Goal: Task Accomplishment & Management: Complete application form

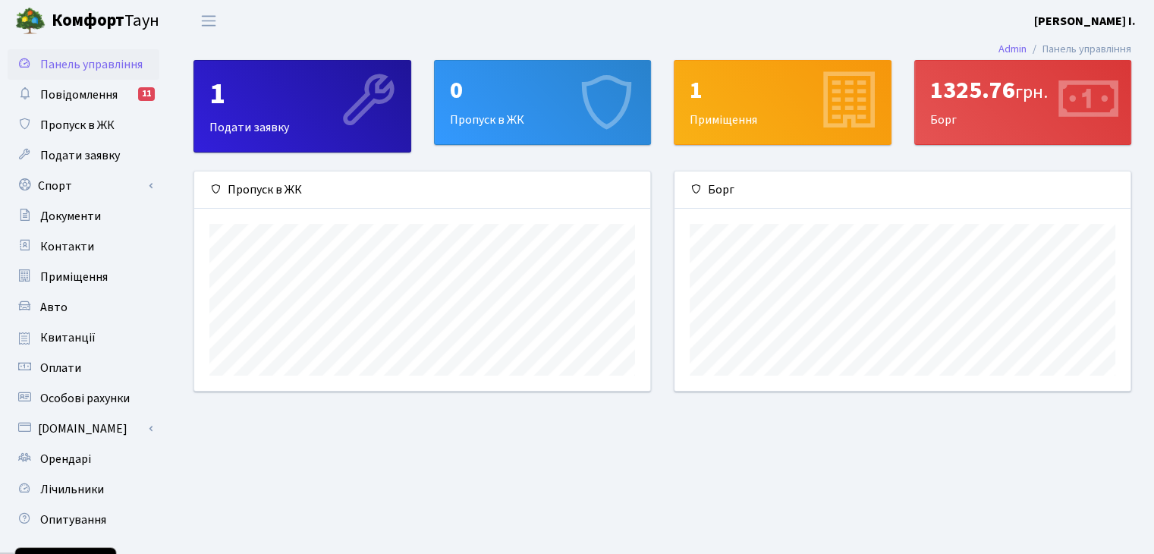
scroll to position [219, 455]
click at [105, 124] on span "Пропуск в ЖК" at bounding box center [77, 125] width 74 height 17
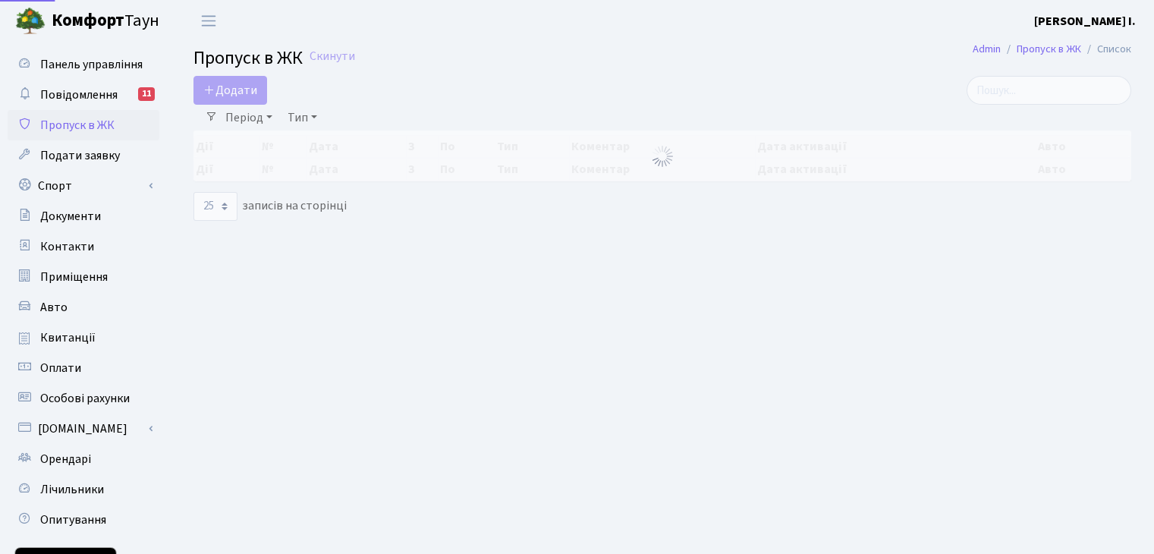
select select "25"
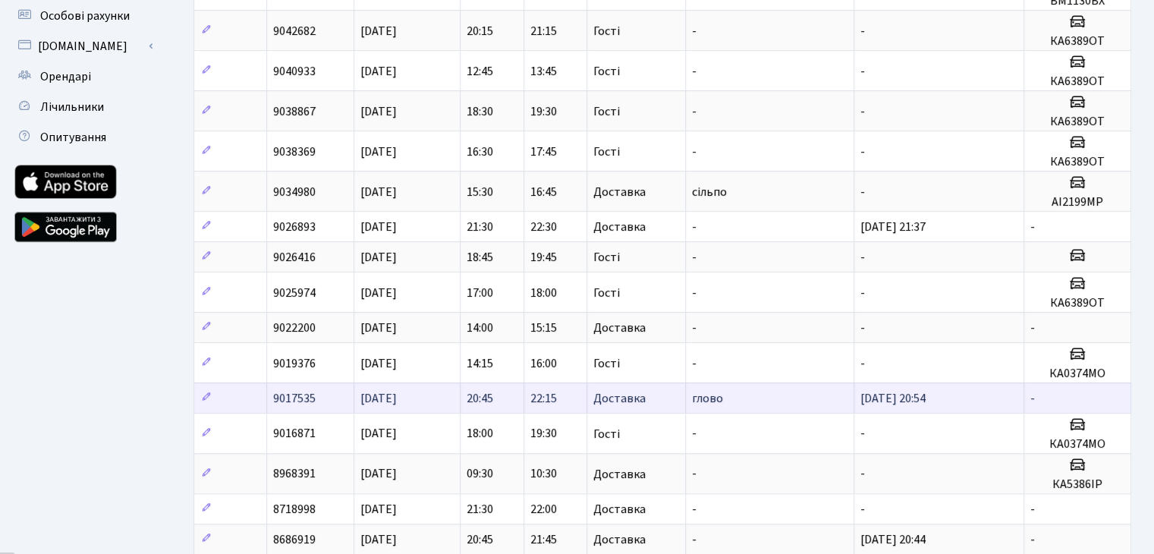
scroll to position [379, 0]
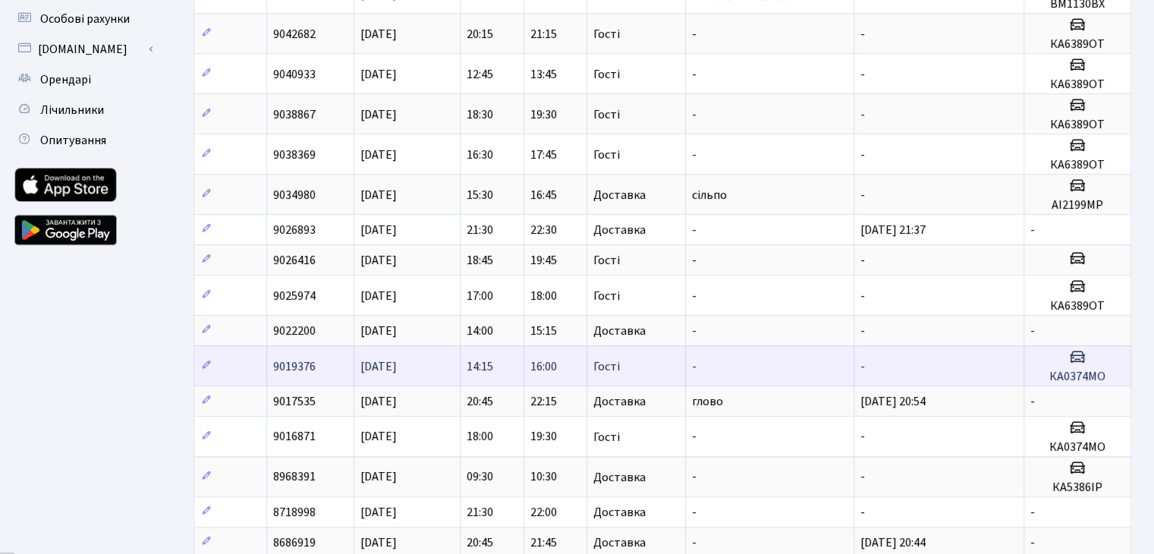
click at [1083, 354] on icon at bounding box center [1078, 357] width 18 height 18
click at [211, 361] on icon at bounding box center [206, 365] width 11 height 11
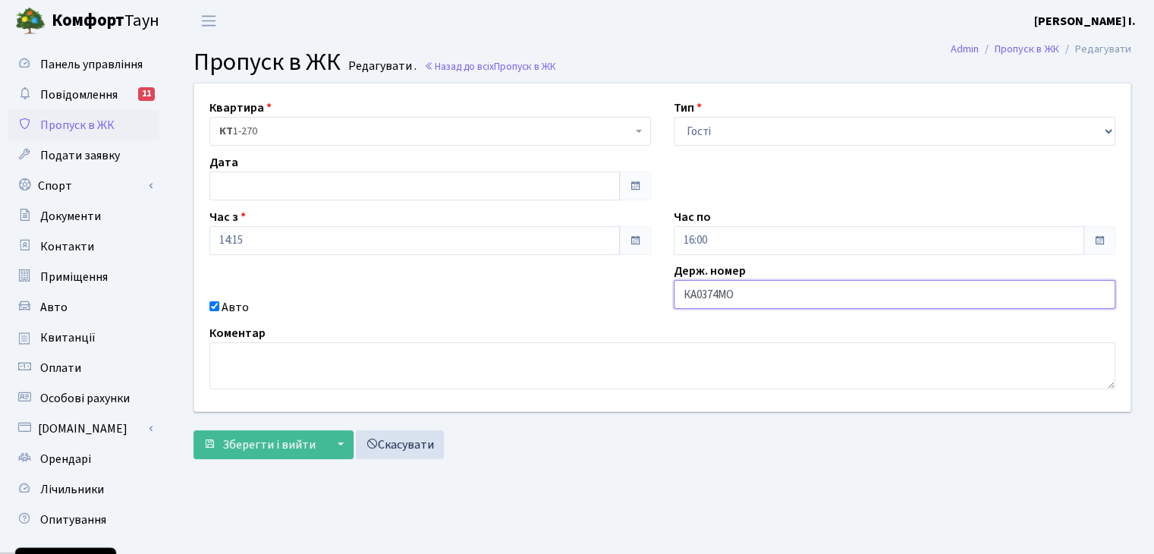
click at [739, 292] on input "КА0374МО" at bounding box center [895, 294] width 442 height 29
click at [738, 292] on input "КА0374МО" at bounding box center [895, 294] width 442 height 29
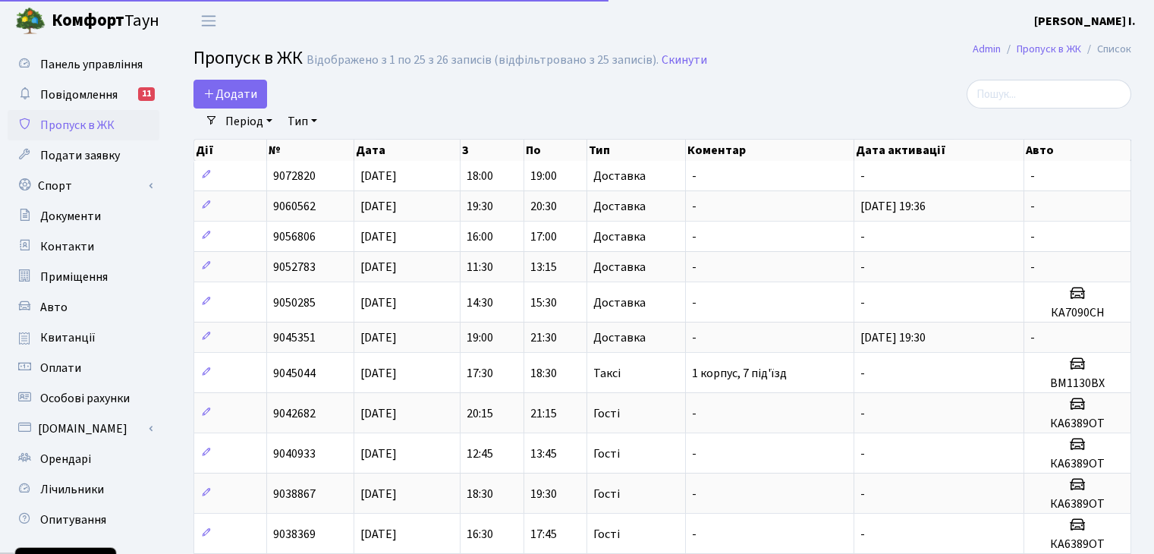
select select "25"
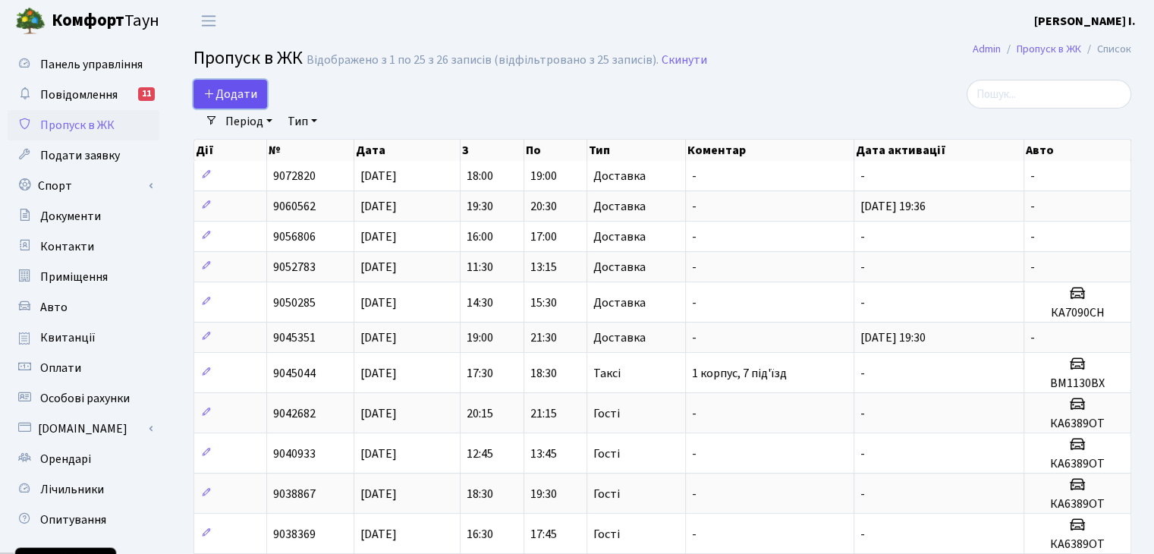
click at [221, 83] on link "Додати" at bounding box center [231, 94] width 74 height 29
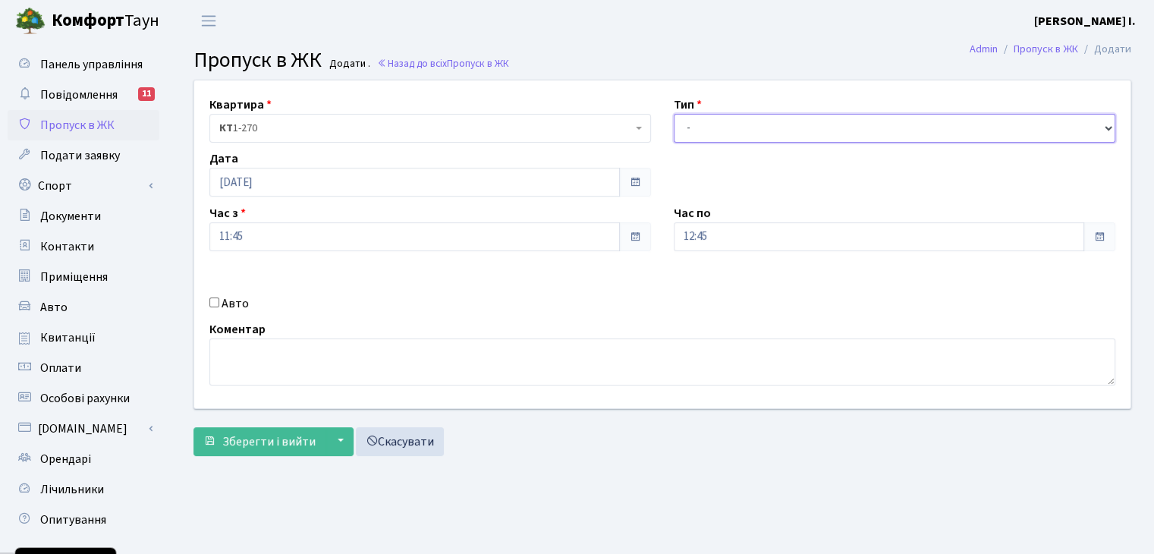
click at [738, 131] on select "- Доставка Таксі Гості Сервіс" at bounding box center [895, 128] width 442 height 29
select select "3"
click at [674, 114] on select "- Доставка Таксі Гості Сервіс" at bounding box center [895, 128] width 442 height 29
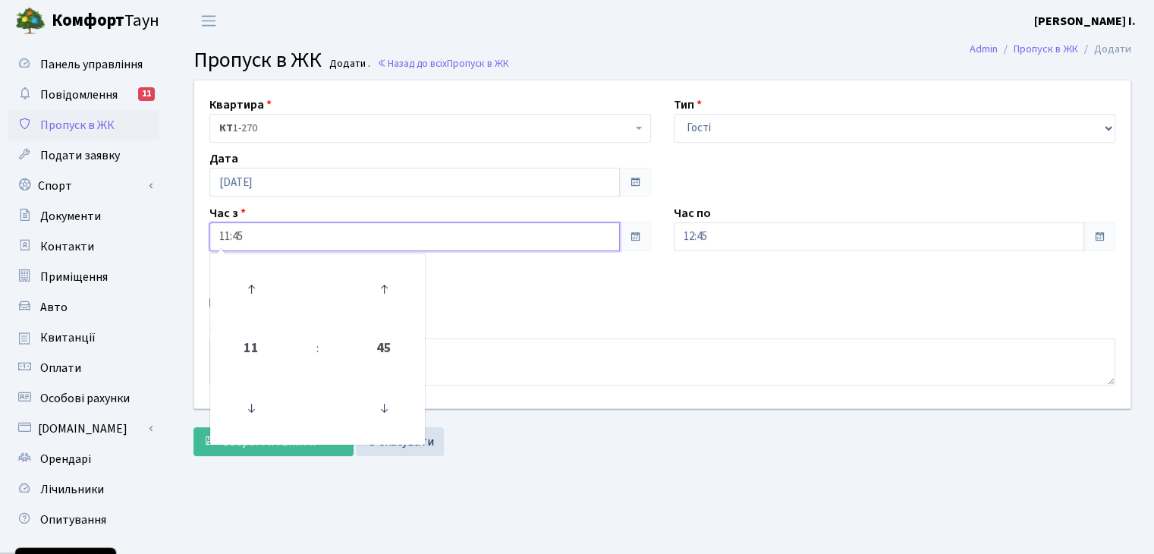
click at [379, 240] on input "11:45" at bounding box center [414, 236] width 411 height 29
click at [269, 287] on icon at bounding box center [251, 289] width 41 height 41
click at [380, 411] on icon at bounding box center [384, 408] width 41 height 41
click at [380, 409] on icon at bounding box center [384, 408] width 41 height 41
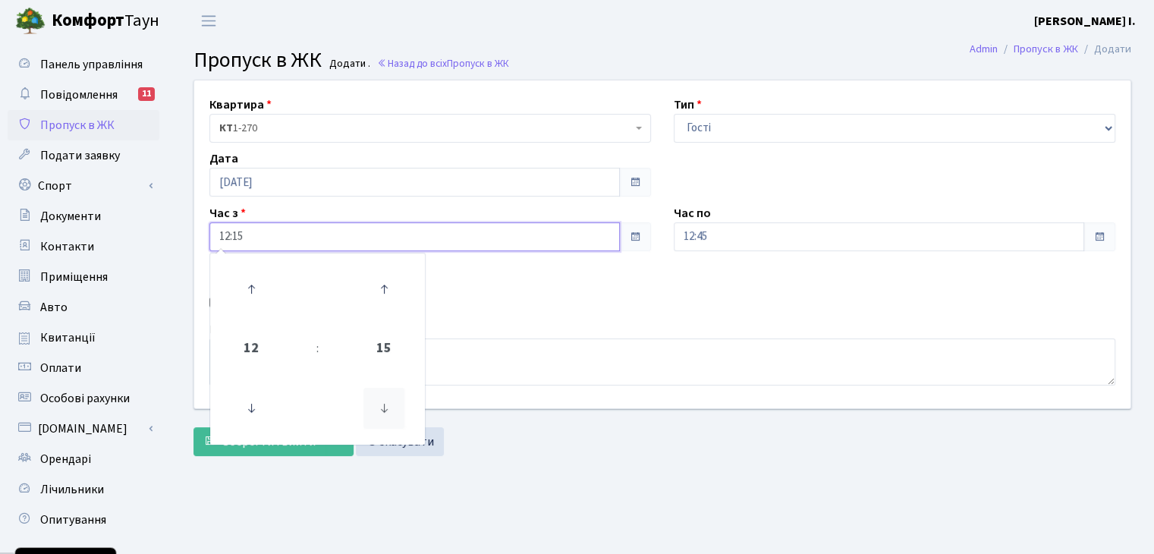
type input "12:00"
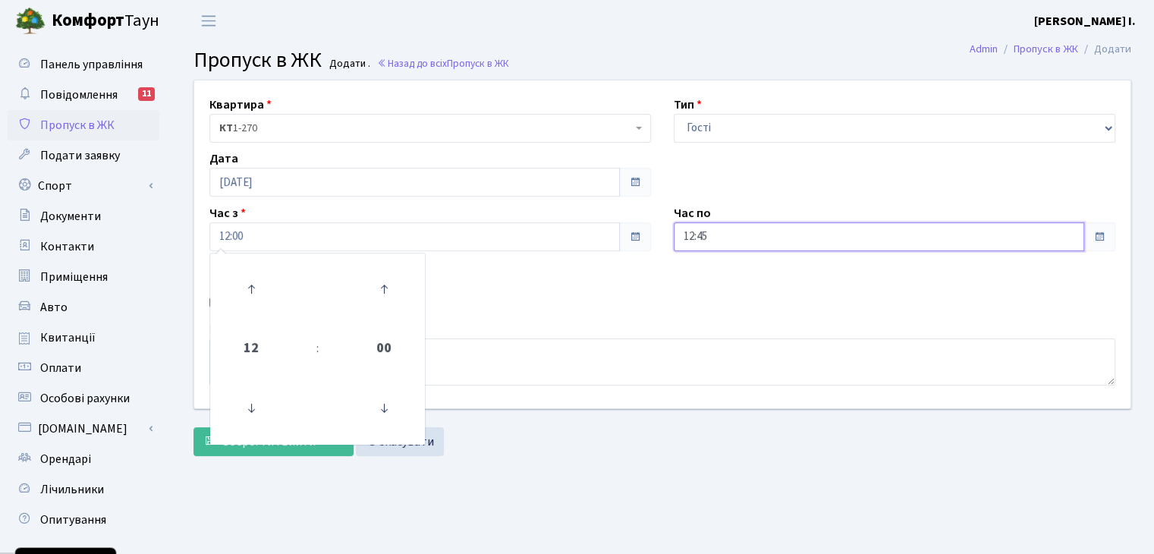
click at [715, 230] on input "12:45" at bounding box center [879, 236] width 411 height 29
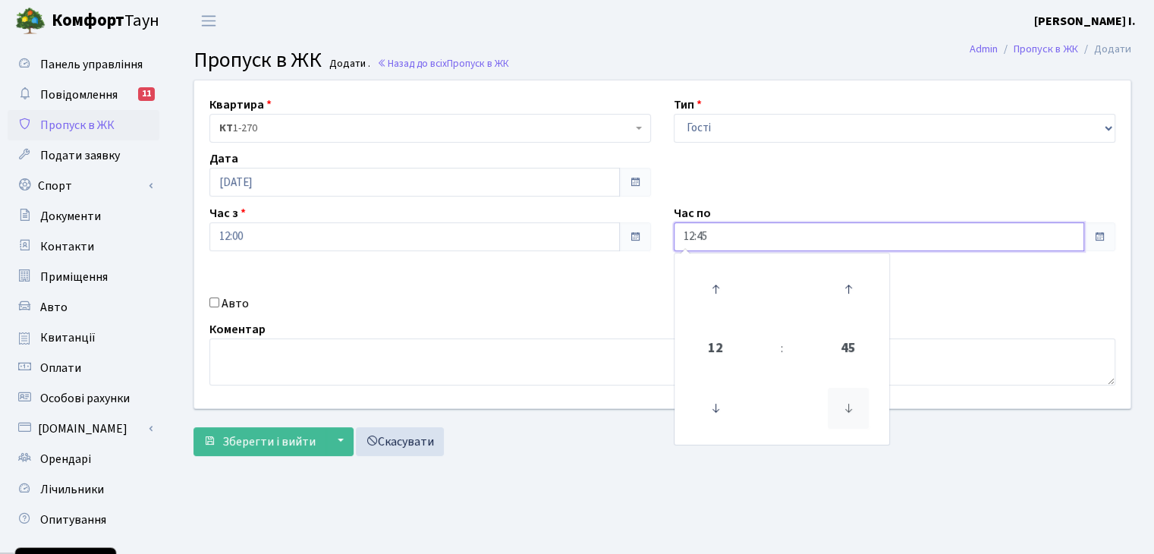
drag, startPoint x: 837, startPoint y: 398, endPoint x: 837, endPoint y: 386, distance: 11.4
click at [837, 397] on icon at bounding box center [848, 408] width 41 height 41
click at [837, 386] on link at bounding box center [848, 408] width 45 height 55
click at [846, 399] on icon at bounding box center [848, 408] width 41 height 41
click at [704, 298] on icon at bounding box center [715, 289] width 41 height 41
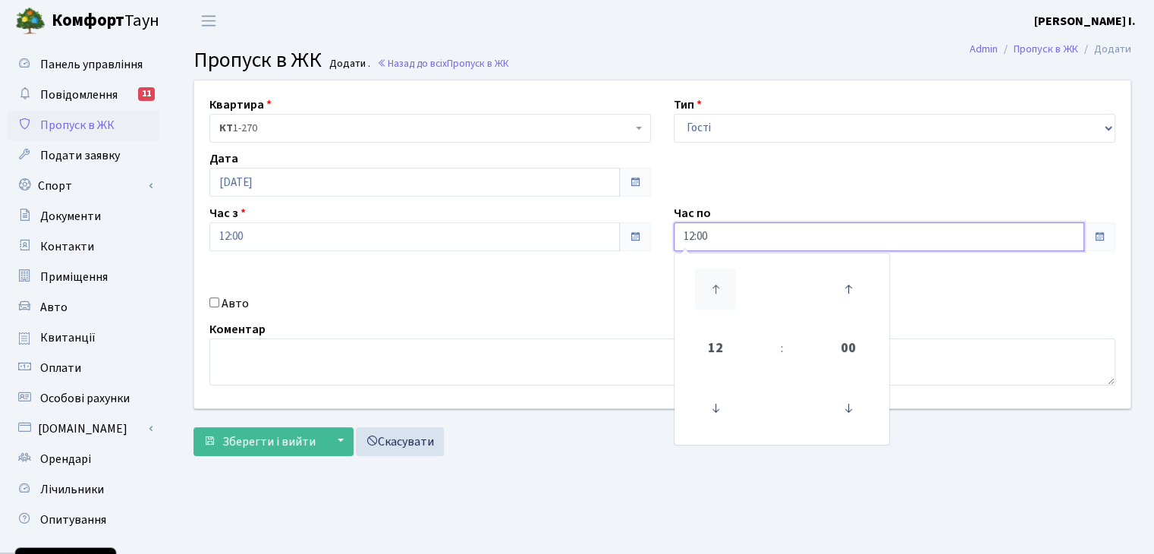
type input "13:00"
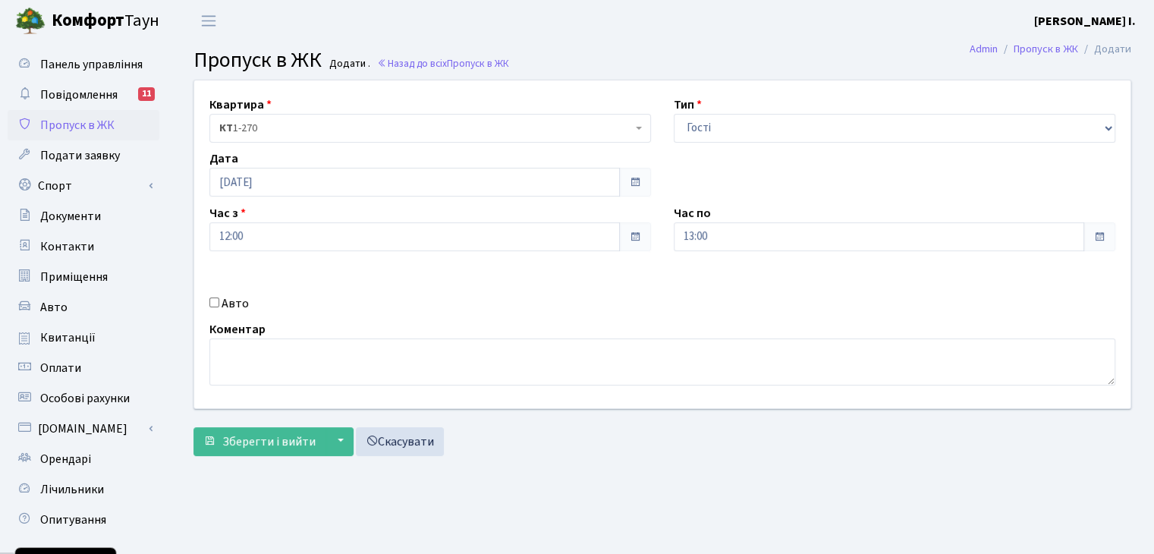
click at [547, 310] on div "Авто" at bounding box center [430, 303] width 464 height 18
click at [207, 302] on div "Авто" at bounding box center [430, 303] width 464 height 18
click at [211, 303] on input "Авто" at bounding box center [214, 303] width 10 height 10
checkbox input "true"
paste input "КА0374МО"
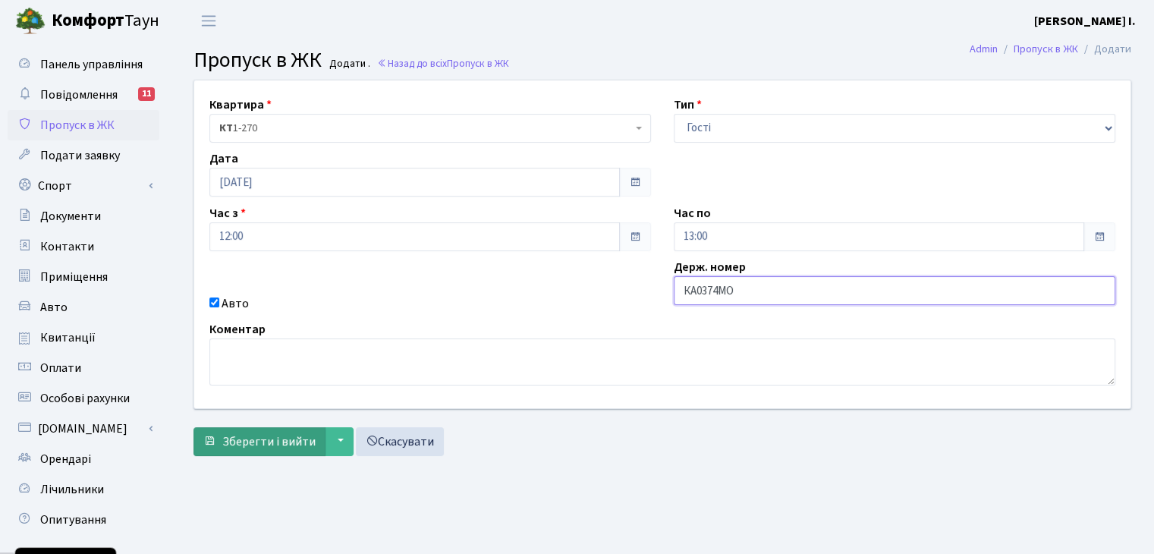
type input "КА0374МО"
click at [257, 444] on span "Зберегти і вийти" at bounding box center [268, 441] width 93 height 17
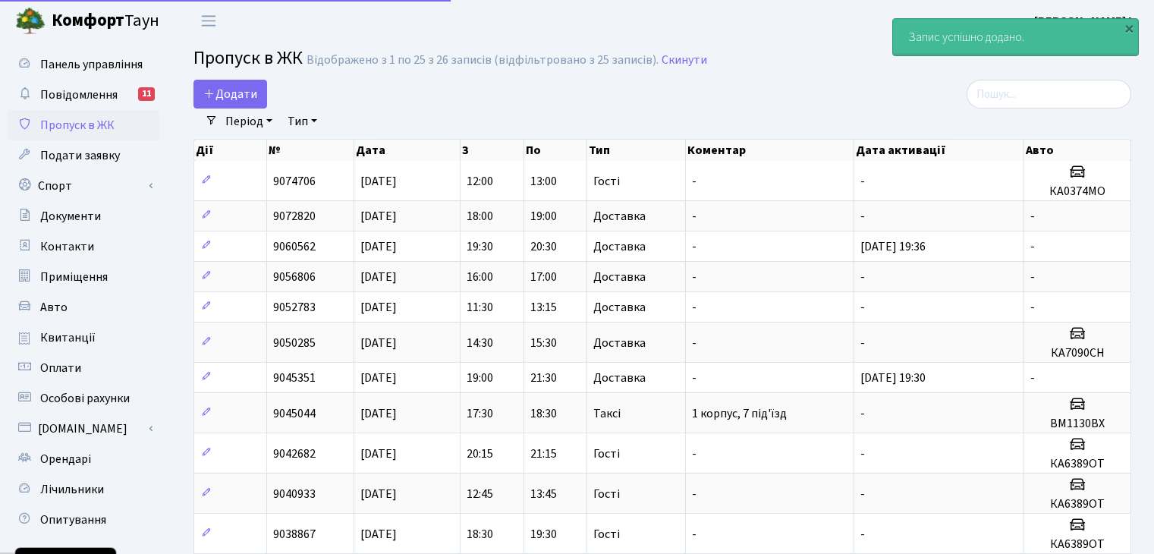
select select "25"
